Goal: Information Seeking & Learning: Learn about a topic

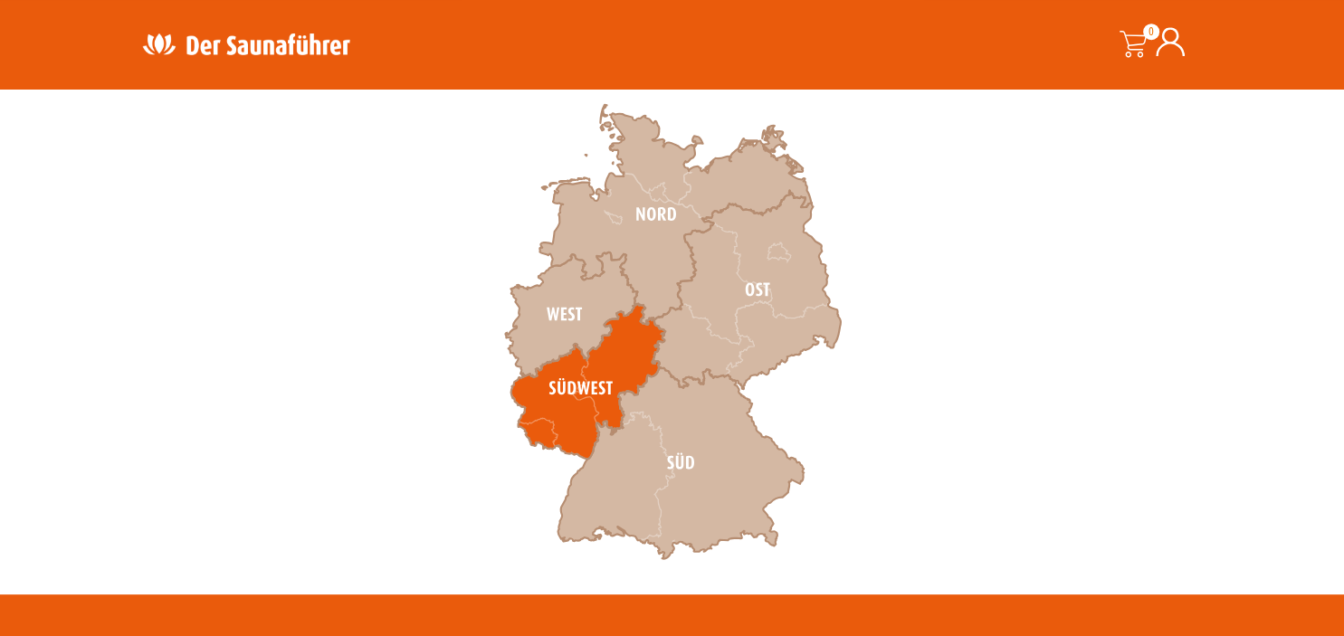
scroll to position [573, 0]
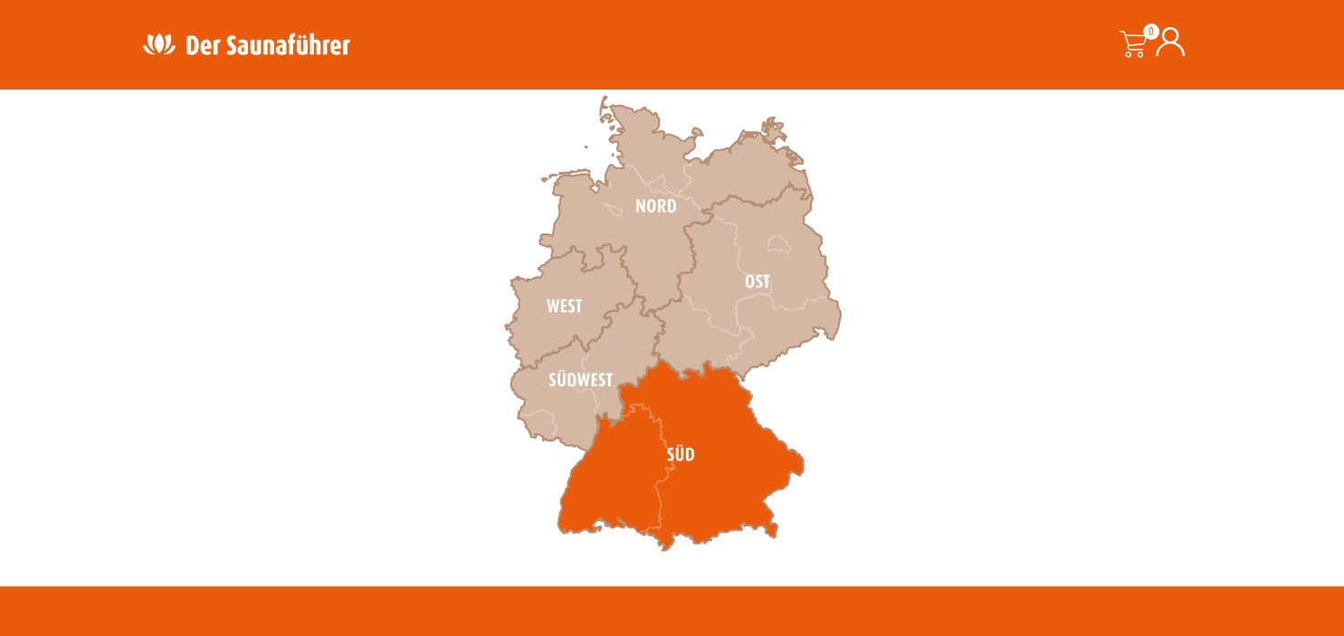
click at [645, 434] on icon at bounding box center [681, 455] width 246 height 192
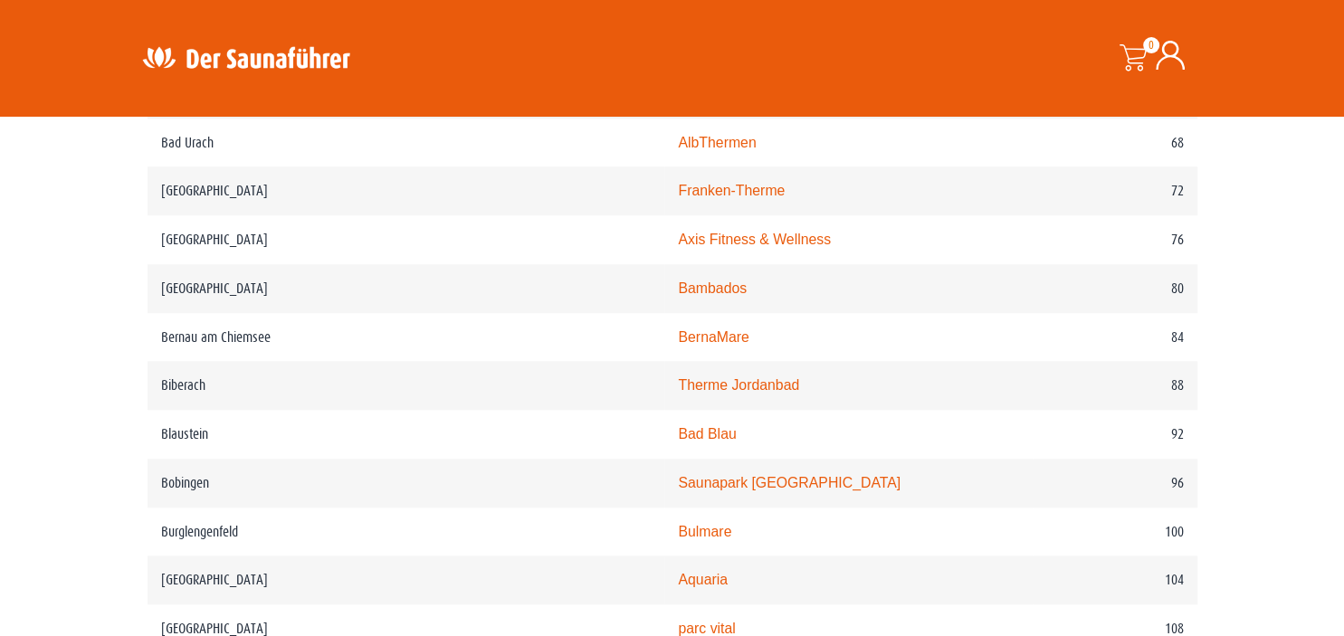
scroll to position [1529, 0]
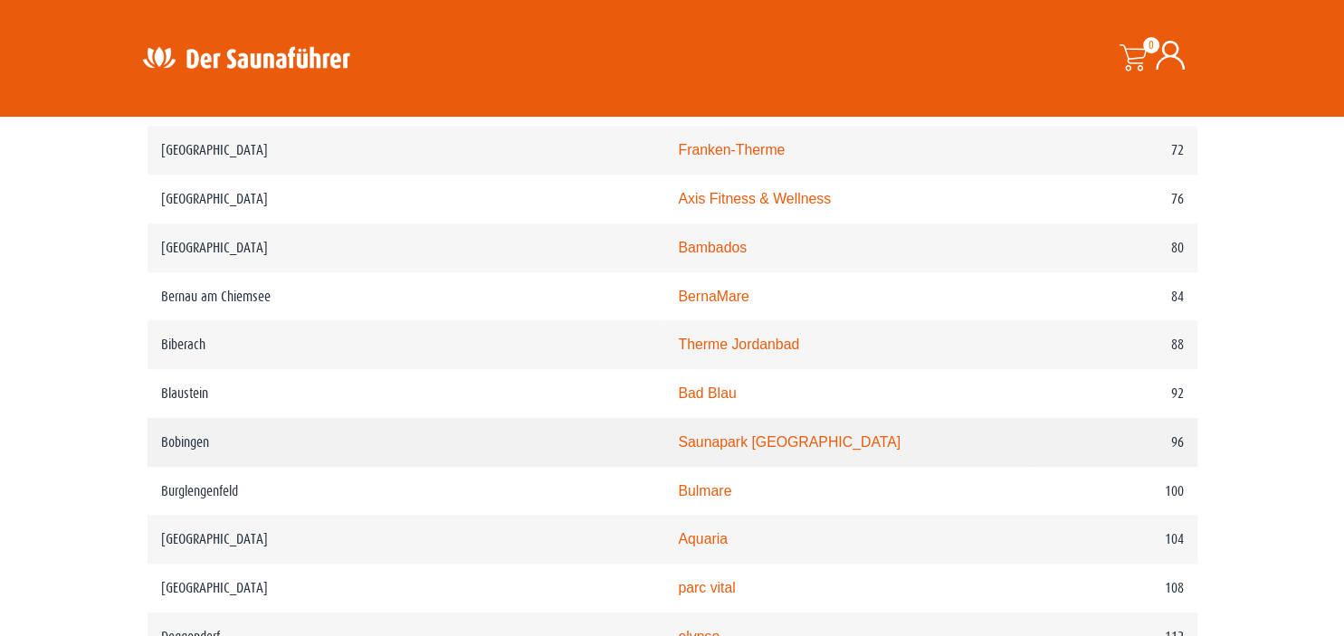
click at [678, 450] on link "Saunapark [GEOGRAPHIC_DATA]" at bounding box center [789, 441] width 223 height 15
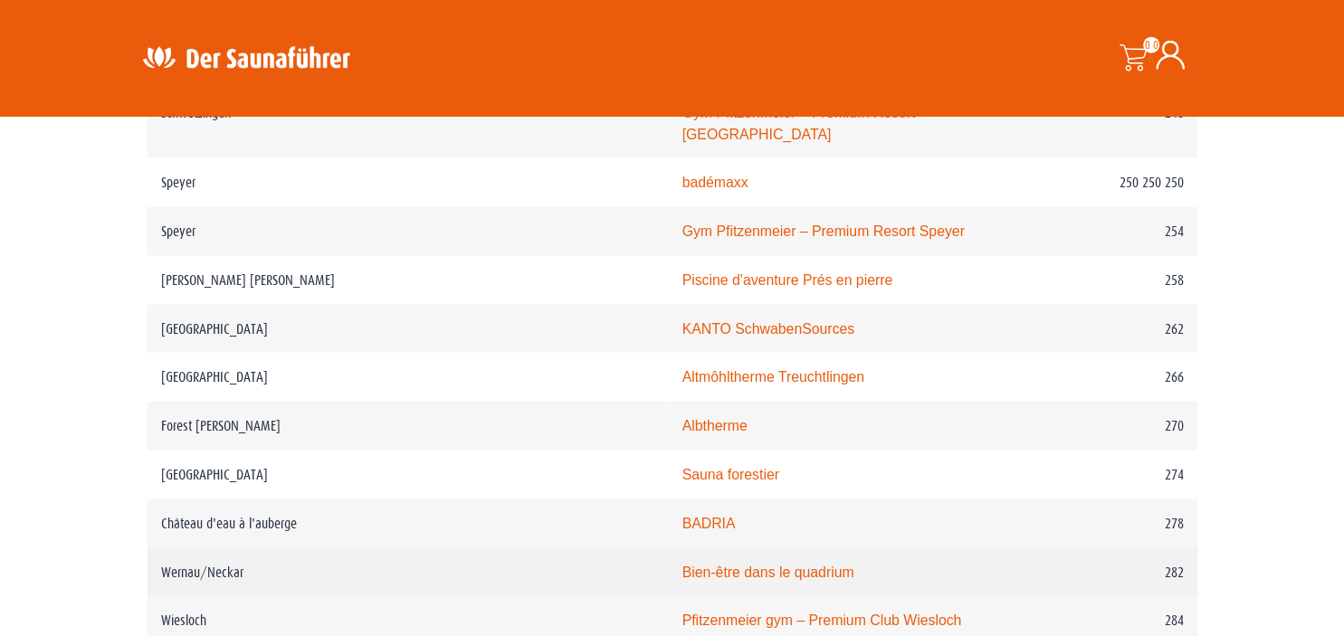
scroll to position [4205, 0]
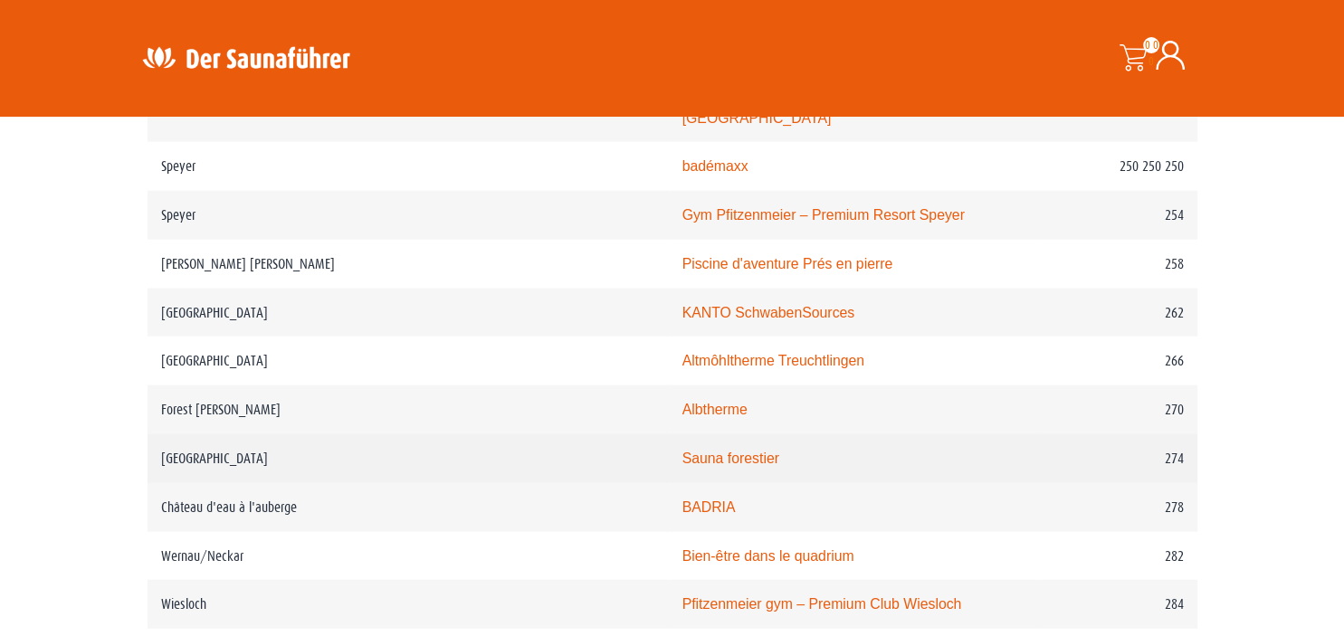
click at [682, 451] on link "Sauna forestier" at bounding box center [730, 458] width 97 height 15
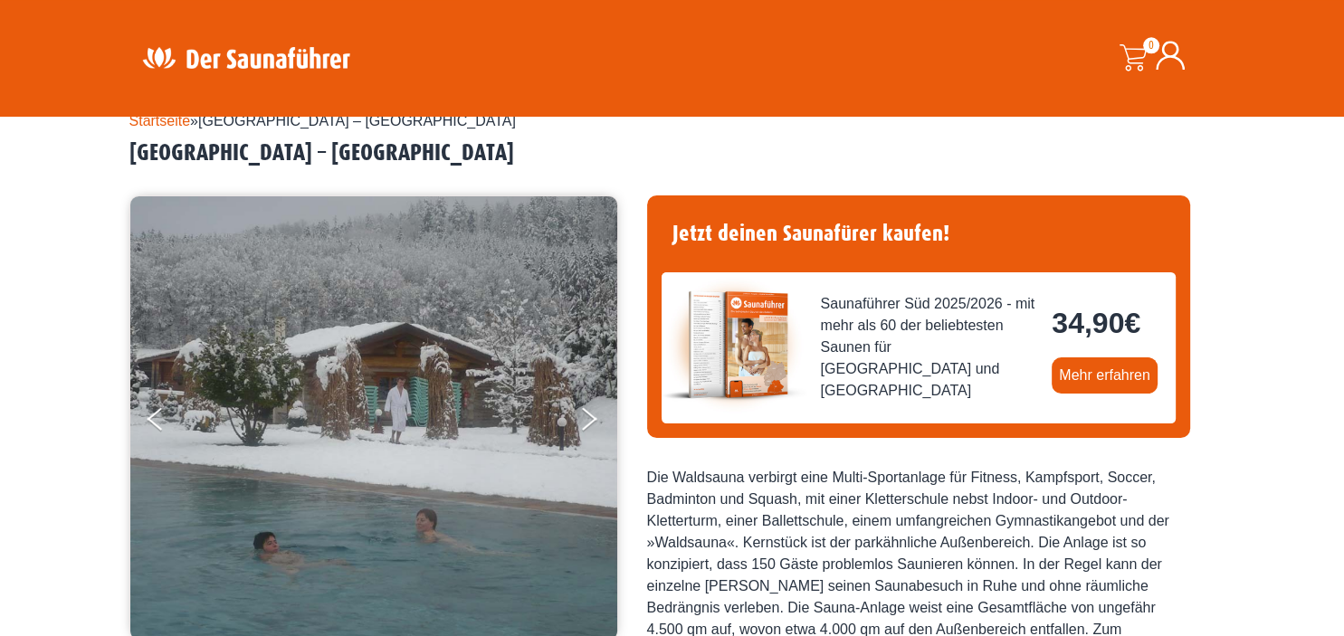
scroll to position [286, 0]
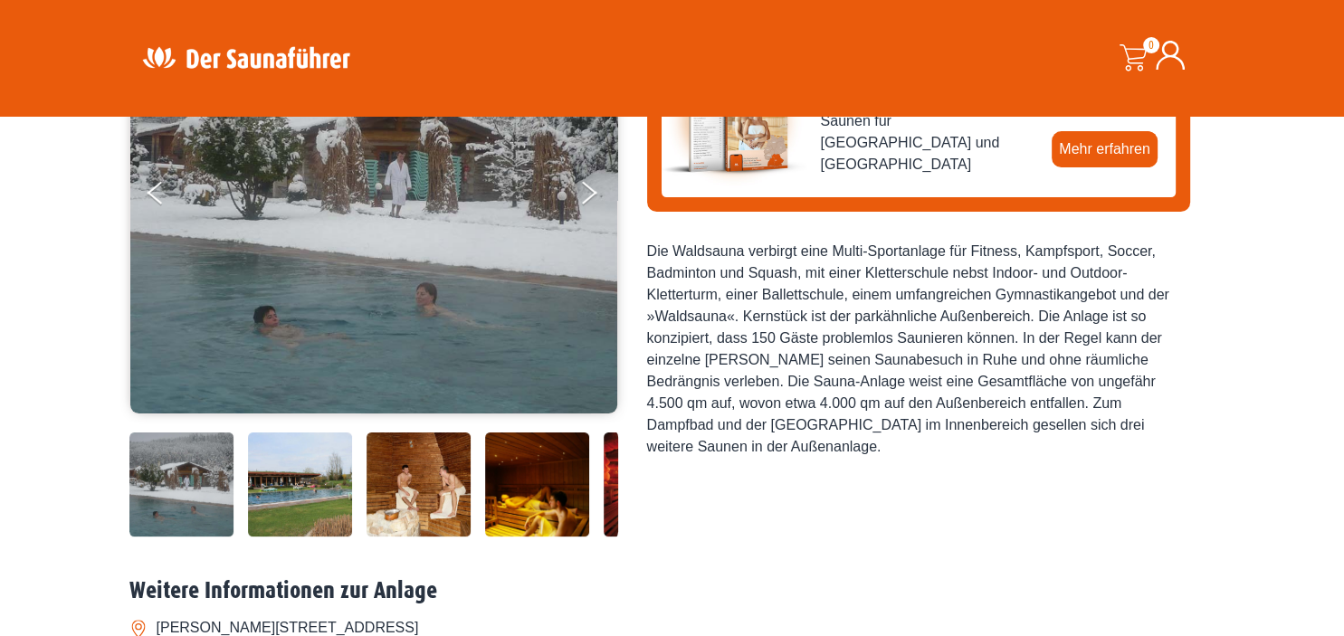
click at [323, 489] on img at bounding box center [300, 485] width 104 height 104
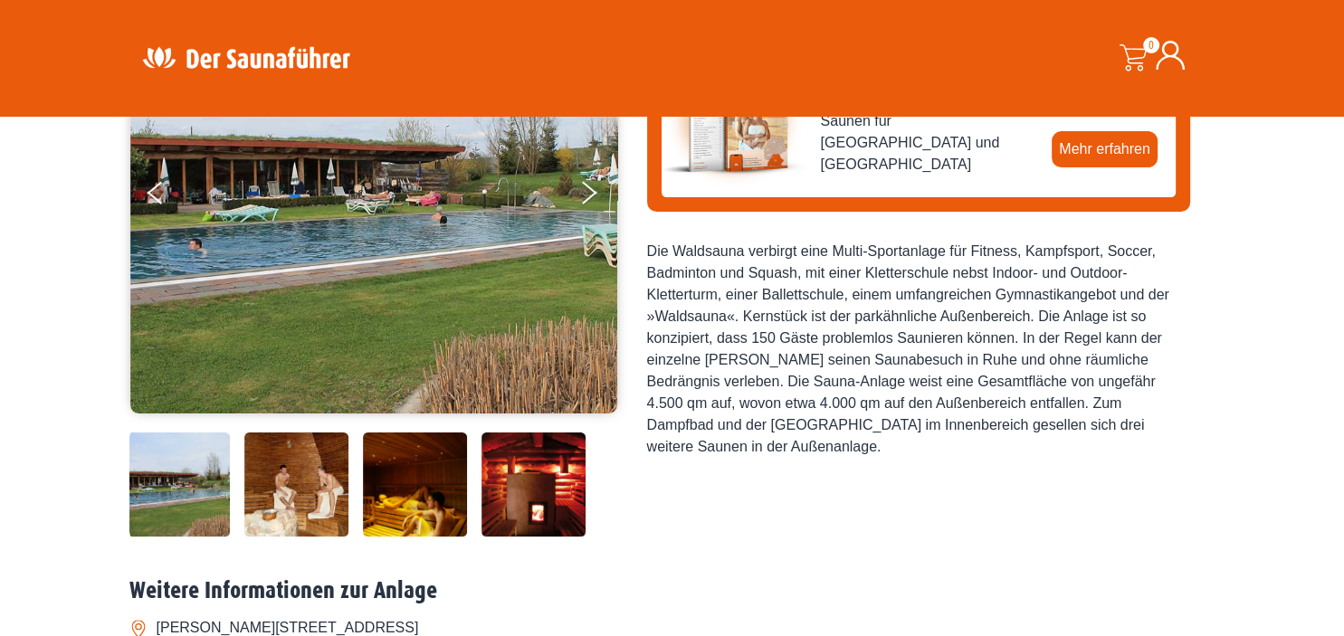
click at [338, 498] on img at bounding box center [296, 485] width 104 height 104
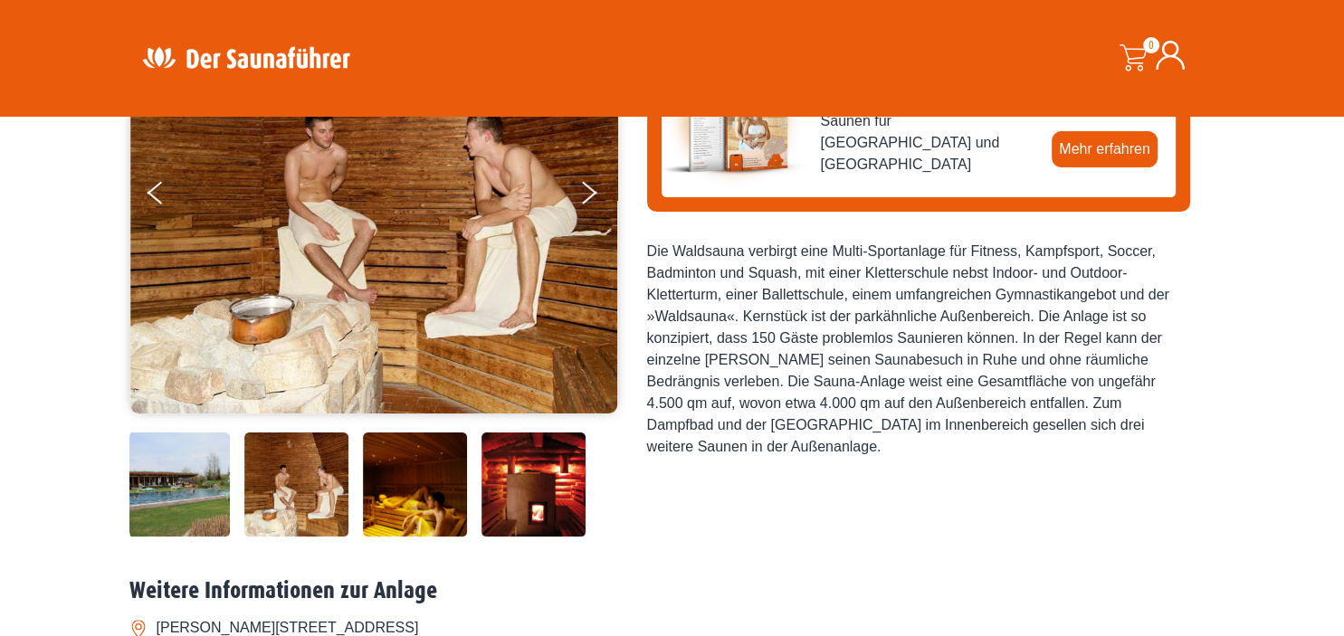
click at [397, 496] on img at bounding box center [415, 485] width 104 height 104
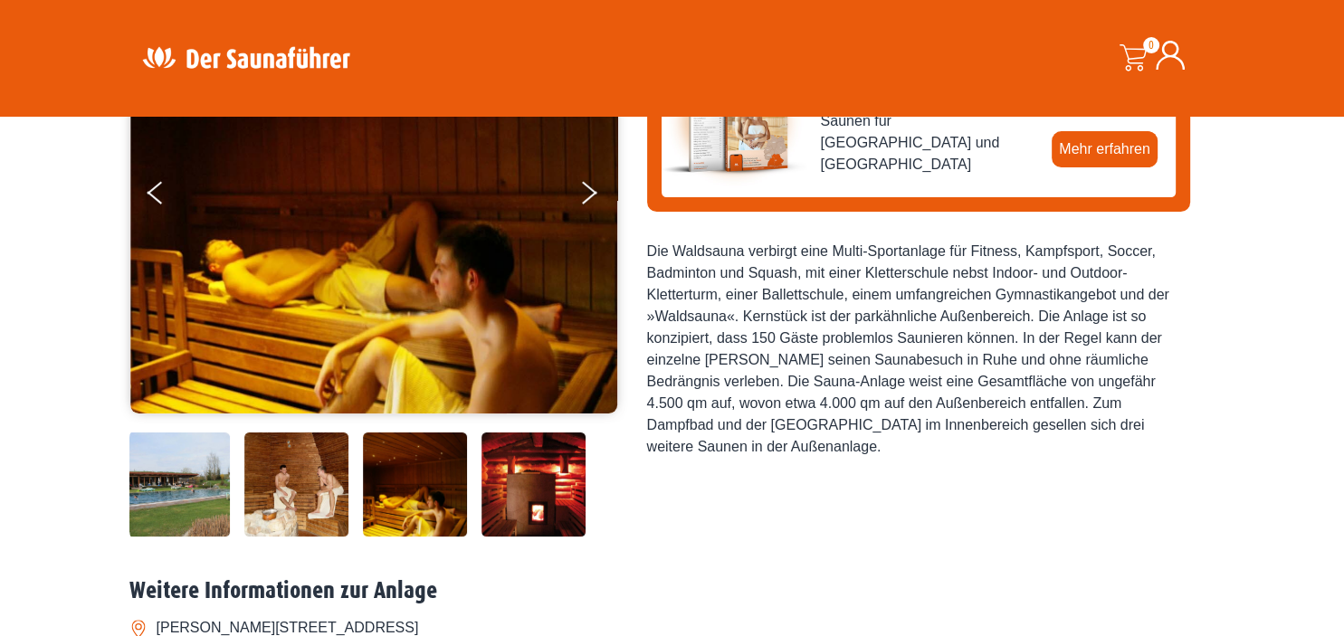
click at [517, 491] on img at bounding box center [533, 485] width 104 height 104
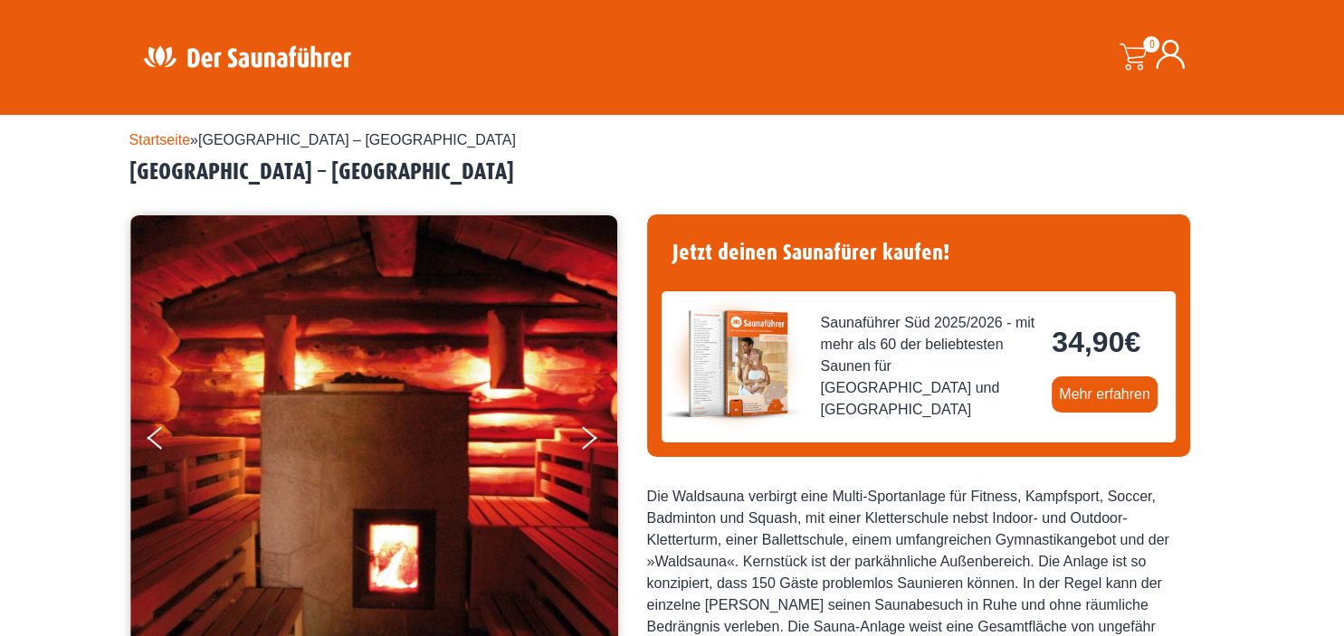
scroll to position [0, 0]
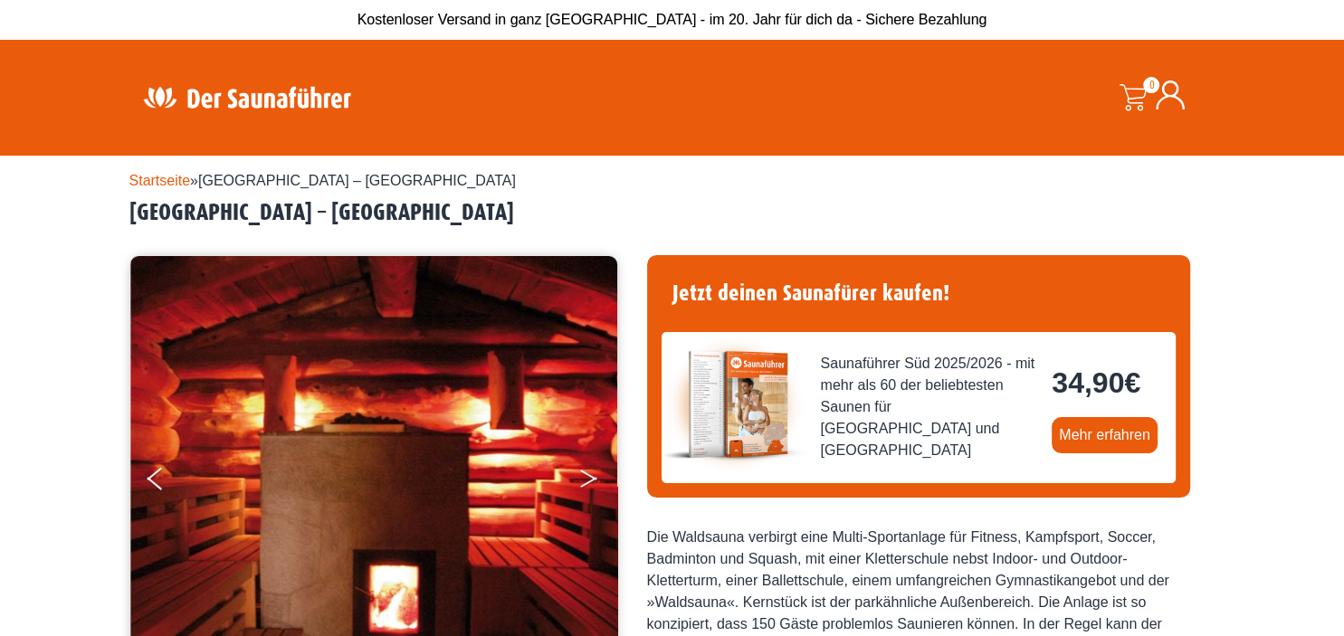
click at [596, 473] on button "Next" at bounding box center [600, 482] width 45 height 45
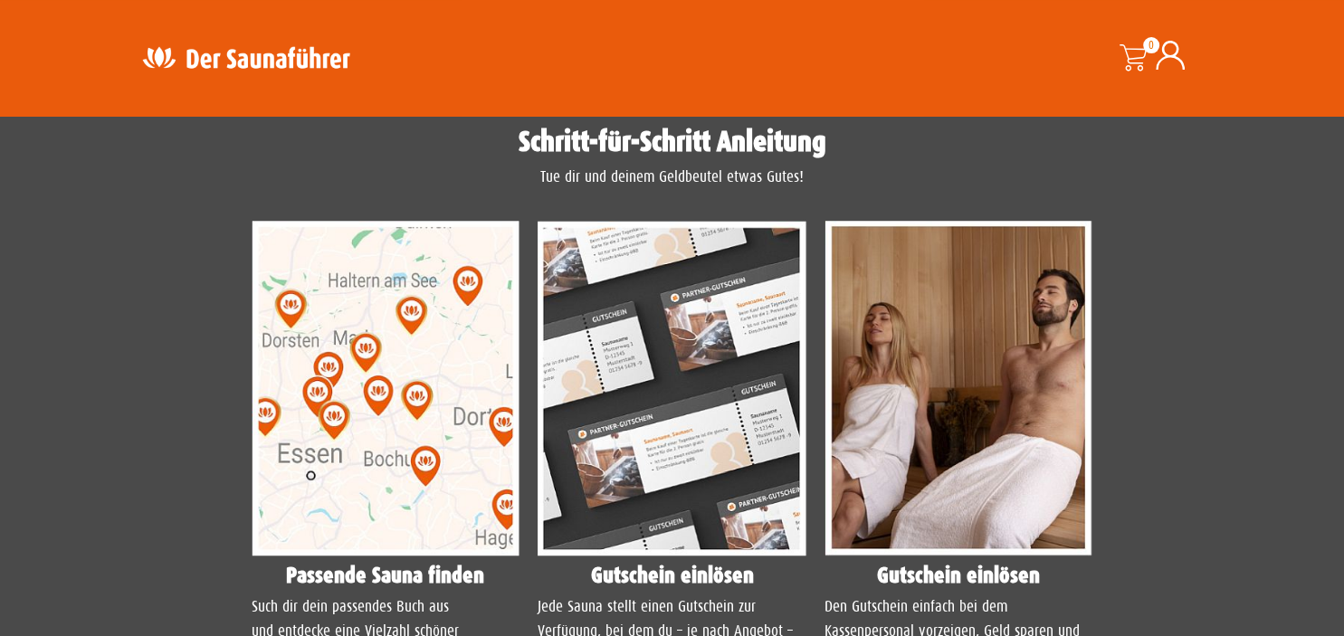
scroll to position [1338, 0]
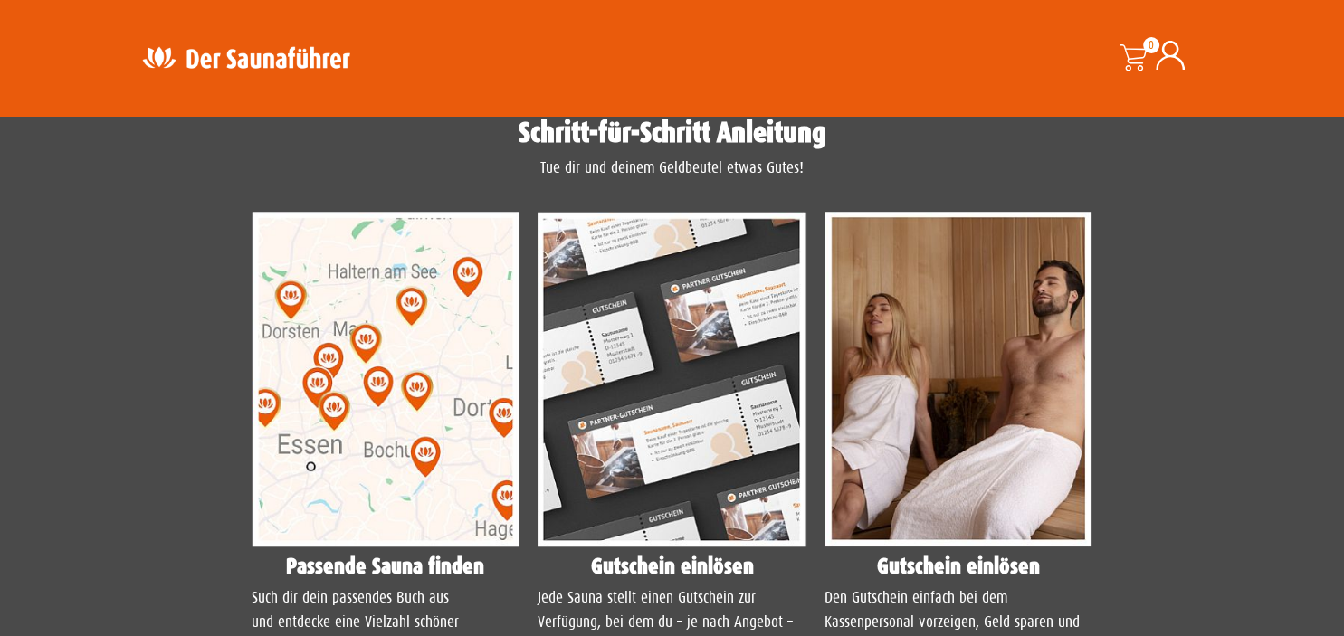
click at [491, 358] on img at bounding box center [386, 380] width 269 height 336
click at [367, 574] on h4 "Passende Sauna finden" at bounding box center [386, 567] width 269 height 22
click at [363, 577] on h4 "Passende Sauna finden" at bounding box center [386, 567] width 269 height 22
click at [360, 373] on img at bounding box center [386, 380] width 269 height 336
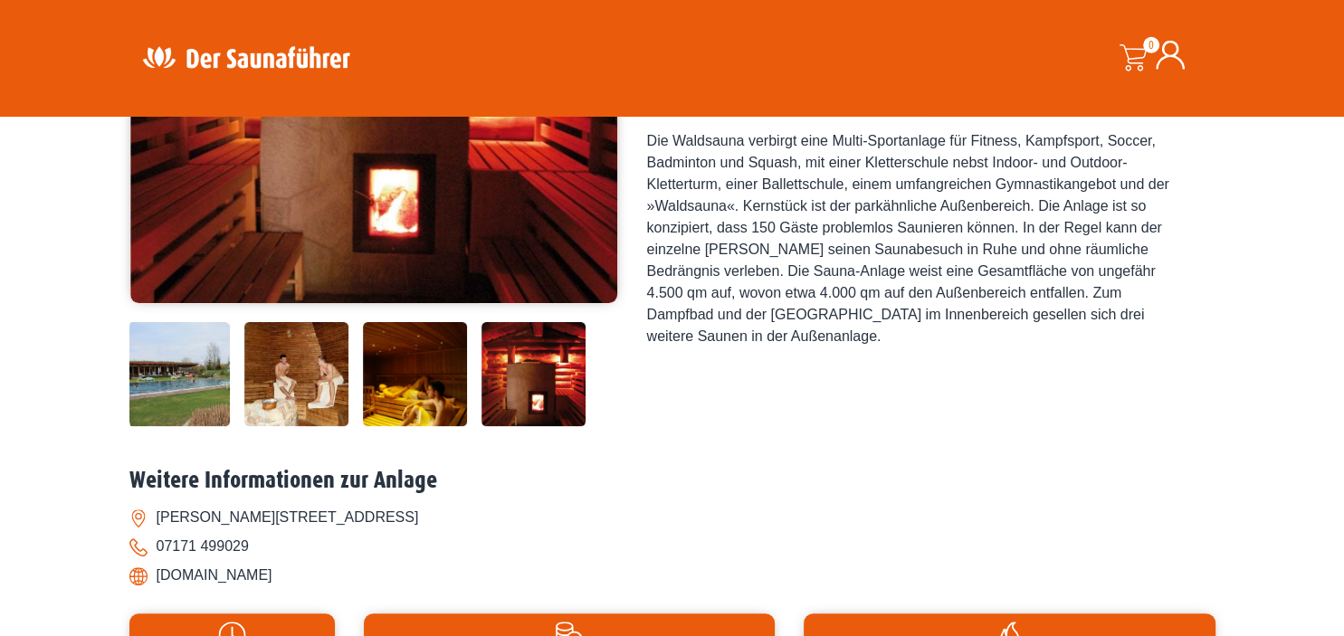
scroll to position [286, 0]
